Goal: Transaction & Acquisition: Purchase product/service

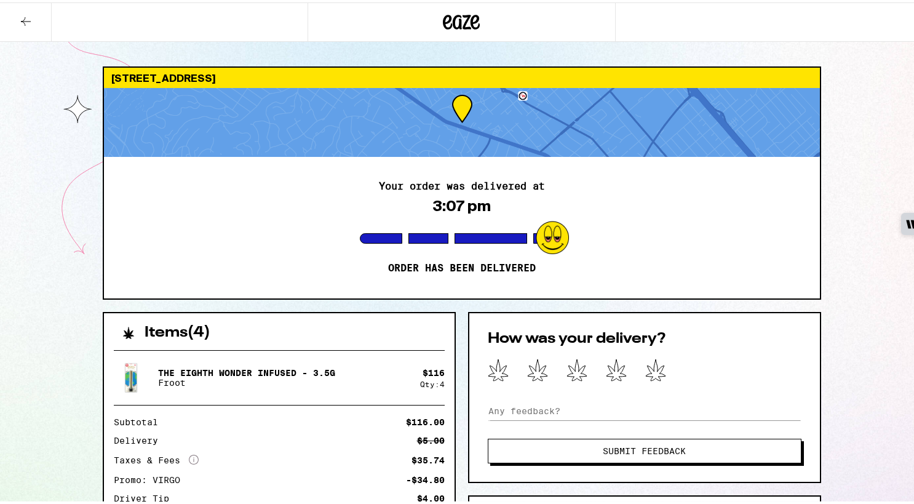
click at [461, 14] on div "Remember! Bring your ID Please bring your driver's license or state issued ID s…" at bounding box center [461, 252] width 923 height 504
click at [457, 19] on icon at bounding box center [461, 20] width 37 height 22
